Goal: Task Accomplishment & Management: Manage account settings

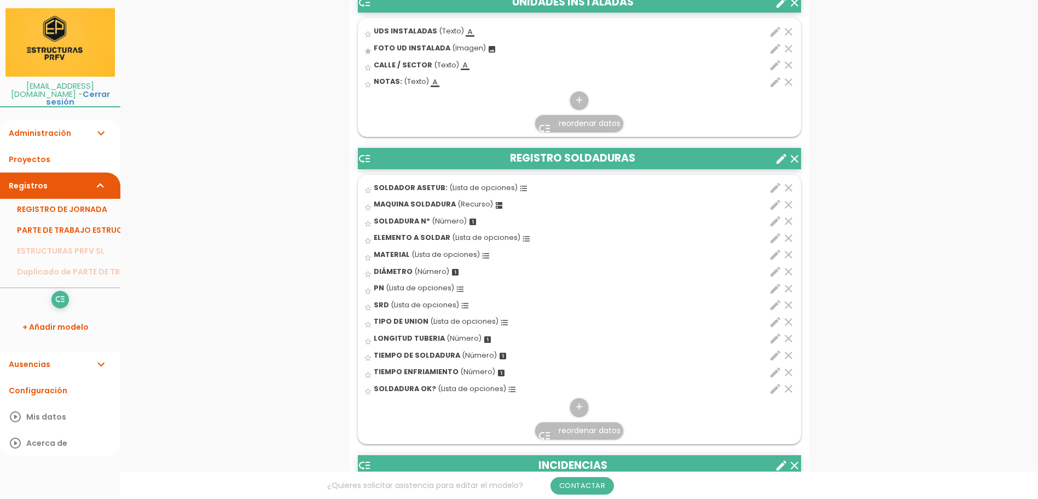
scroll to position [1095, 0]
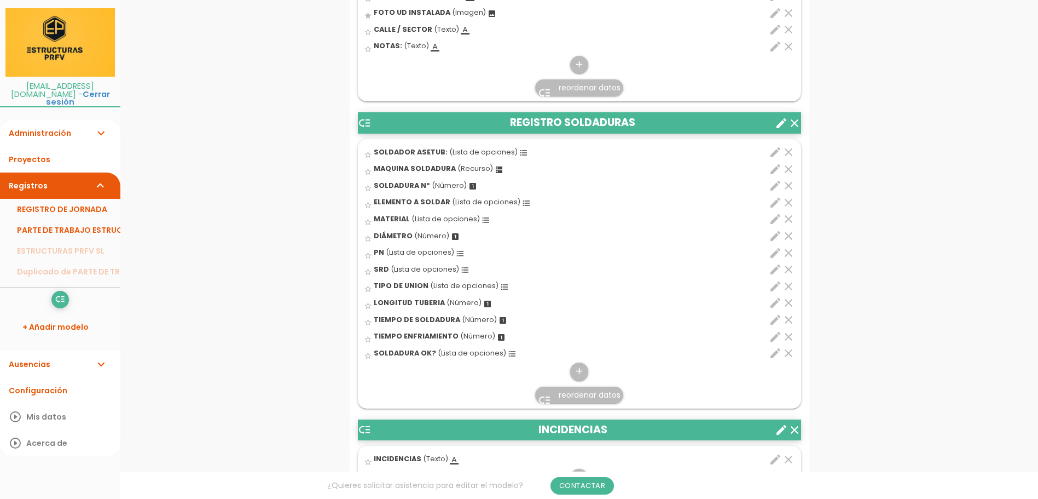
click at [420, 157] on span "SOLDADOR ASETUB:" at bounding box center [411, 151] width 74 height 9
click at [0, 0] on input "star_border" at bounding box center [0, 0] width 0 height 0
click at [519, 157] on icon "format_list_bulleted" at bounding box center [523, 152] width 9 height 9
click at [0, 0] on input "star" at bounding box center [0, 0] width 0 height 0
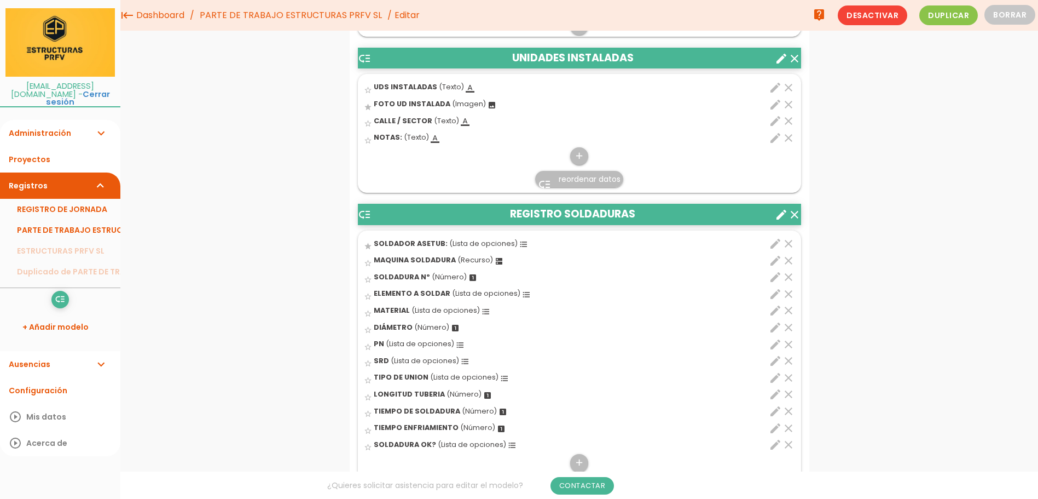
scroll to position [876, 0]
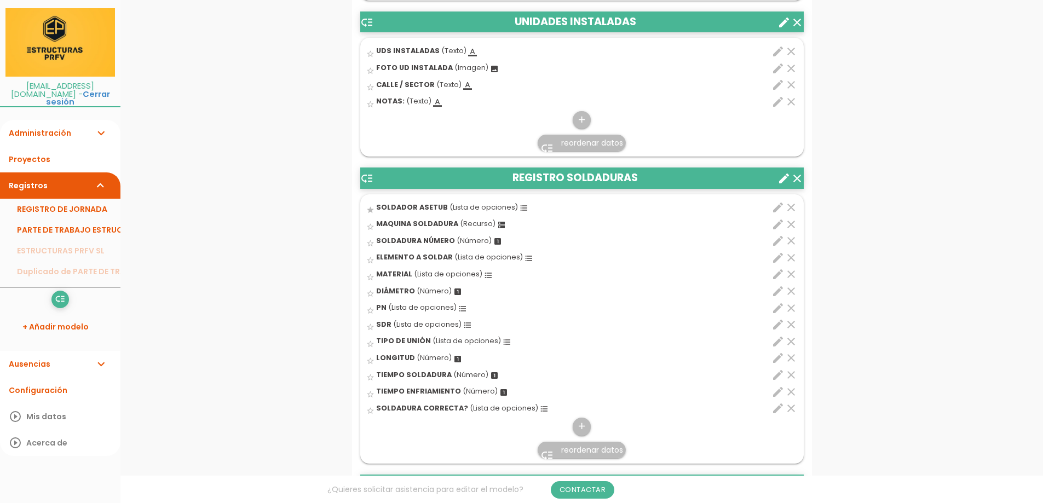
scroll to position [1040, 0]
drag, startPoint x: 425, startPoint y: 251, endPoint x: 454, endPoint y: 221, distance: 42.6
click at [455, 221] on ul "star SOLDADOR ASETUB (Lista de opciones) format_list_bulleted clear edit 1" at bounding box center [581, 328] width 443 height 269
click at [779, 247] on icon "edit" at bounding box center [777, 240] width 13 height 13
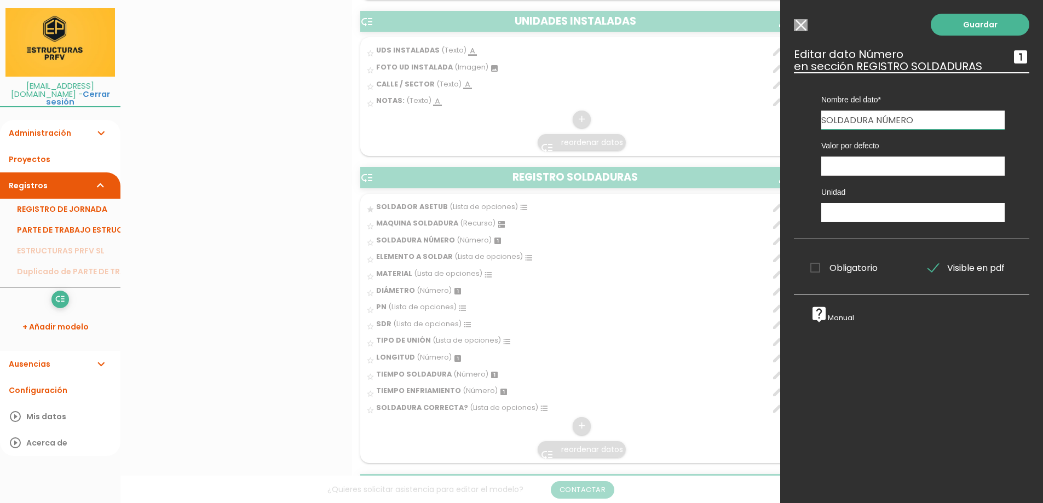
click at [466, 435] on div at bounding box center [521, 188] width 1043 height 629
click at [950, 19] on link "Guardar" at bounding box center [979, 25] width 99 height 22
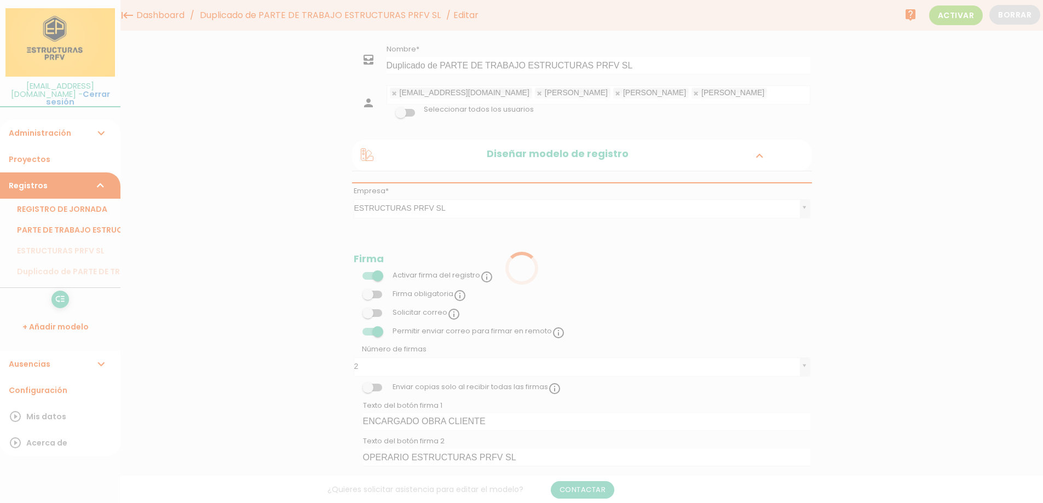
scroll to position [1037, 0]
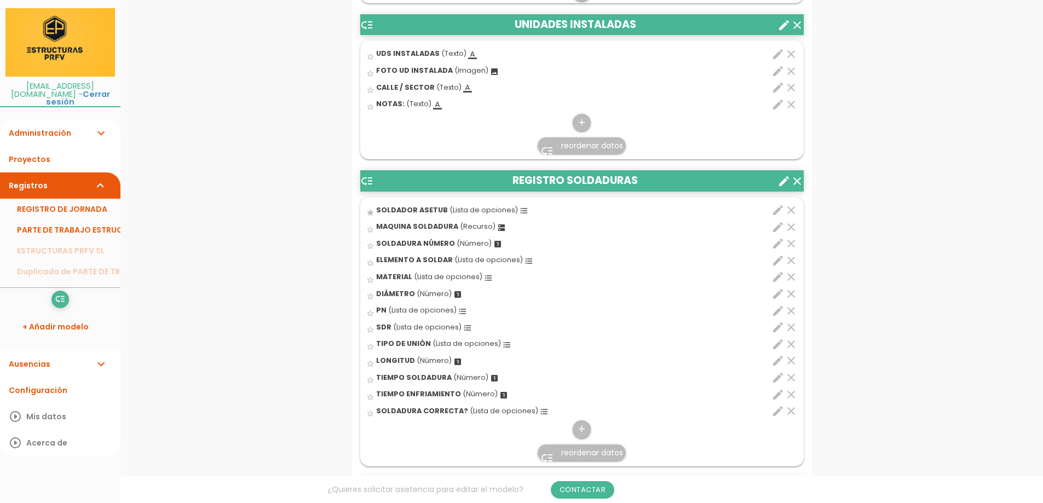
click at [775, 217] on icon "edit" at bounding box center [777, 210] width 13 height 13
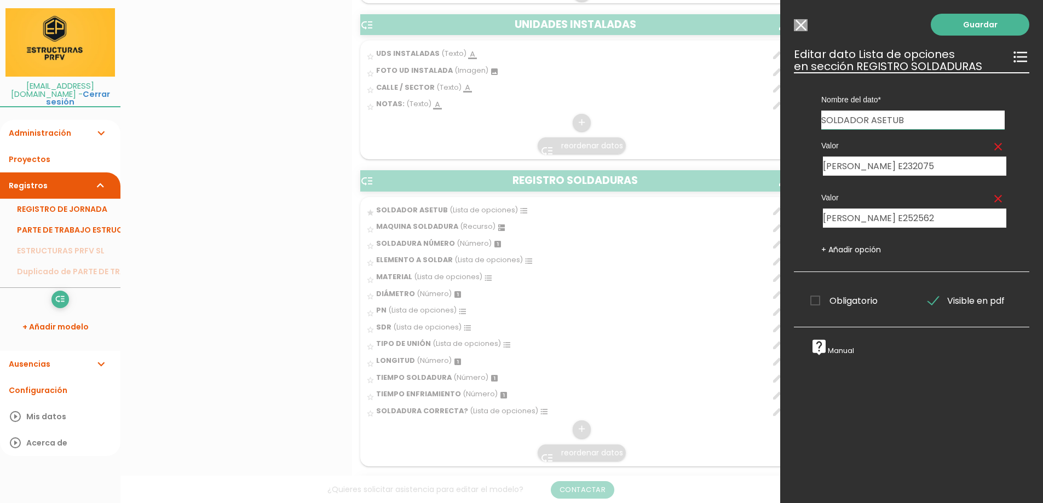
click at [1011, 56] on icon "format_list_bulleted" at bounding box center [1020, 57] width 18 height 18
click at [820, 344] on icon "live_help" at bounding box center [819, 347] width 18 height 18
